Goal: Complete application form

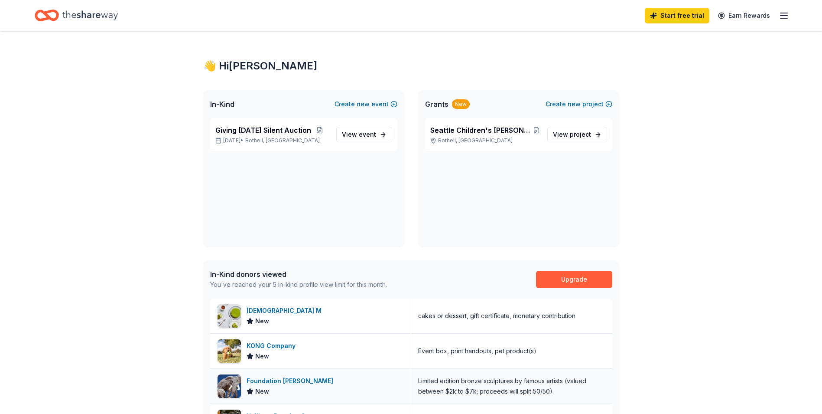
scroll to position [173, 0]
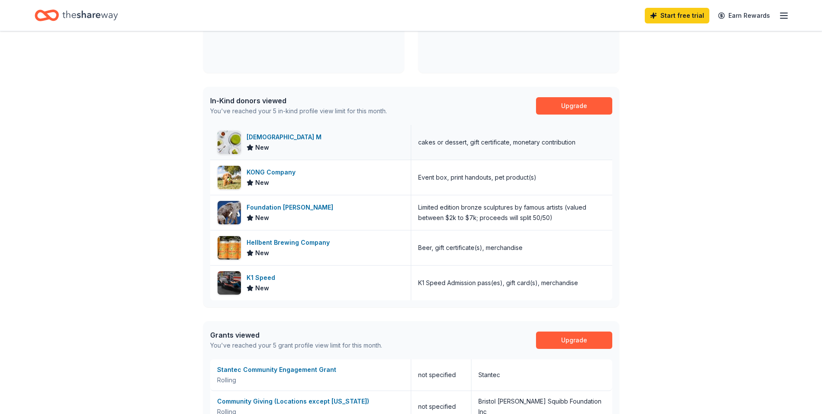
click at [265, 138] on div "[DEMOGRAPHIC_DATA] M" at bounding box center [286, 137] width 78 height 10
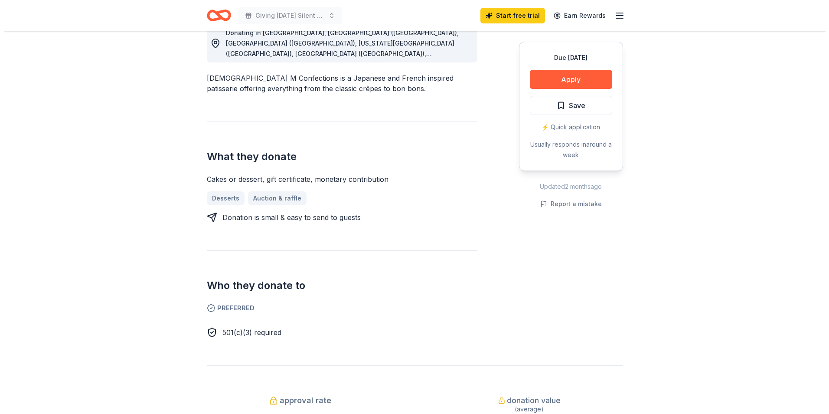
scroll to position [173, 0]
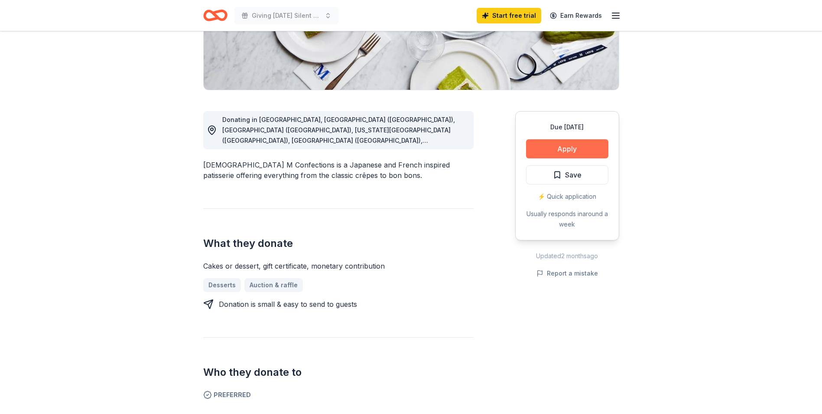
click at [575, 151] on button "Apply" at bounding box center [567, 148] width 82 height 19
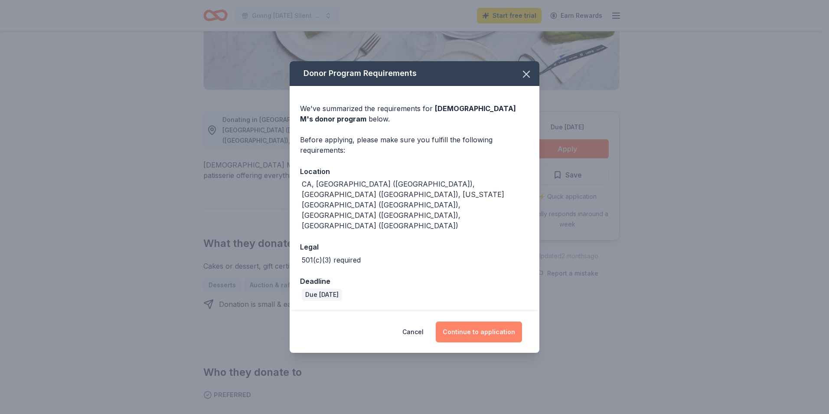
click at [482, 321] on button "Continue to application" at bounding box center [479, 331] width 86 height 21
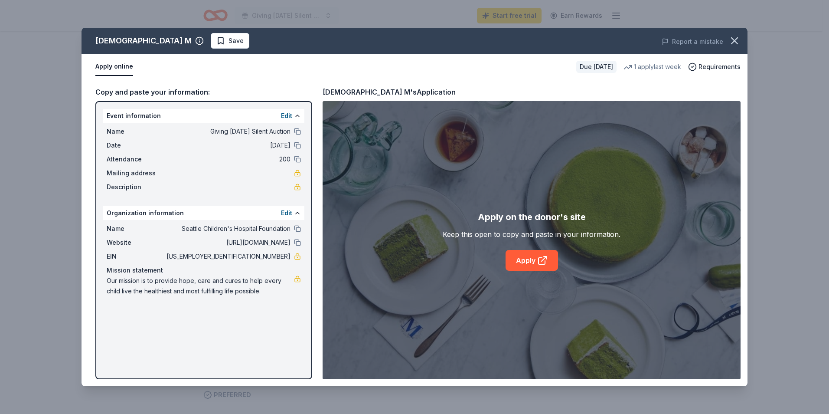
drag, startPoint x: 106, startPoint y: 108, endPoint x: 292, endPoint y: 301, distance: 268.2
click at [292, 301] on div "Event information Edit Name Giving [DATE] Silent Auction Date [DATE] Attendance…" at bounding box center [203, 240] width 217 height 278
drag, startPoint x: 261, startPoint y: 309, endPoint x: 174, endPoint y: 326, distance: 89.3
click at [174, 326] on div "Event information Edit Name Giving [DATE] Silent Auction Date [DATE] Attendance…" at bounding box center [203, 240] width 217 height 278
click at [535, 259] on link "Apply" at bounding box center [531, 260] width 52 height 21
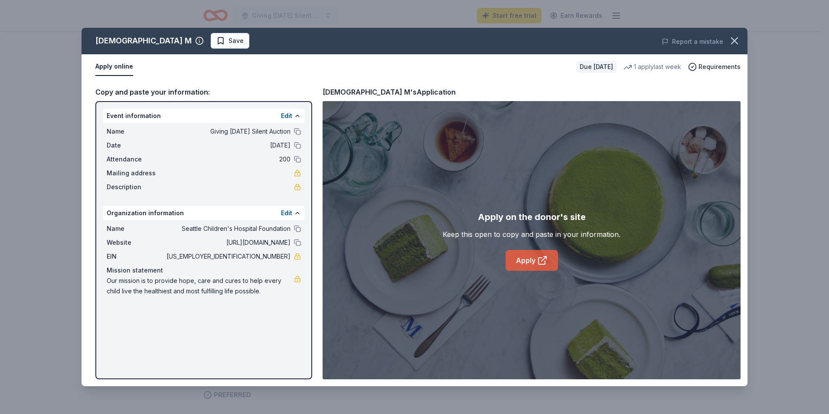
click at [527, 256] on link "Apply" at bounding box center [531, 260] width 52 height 21
